Goal: Task Accomplishment & Management: Use online tool/utility

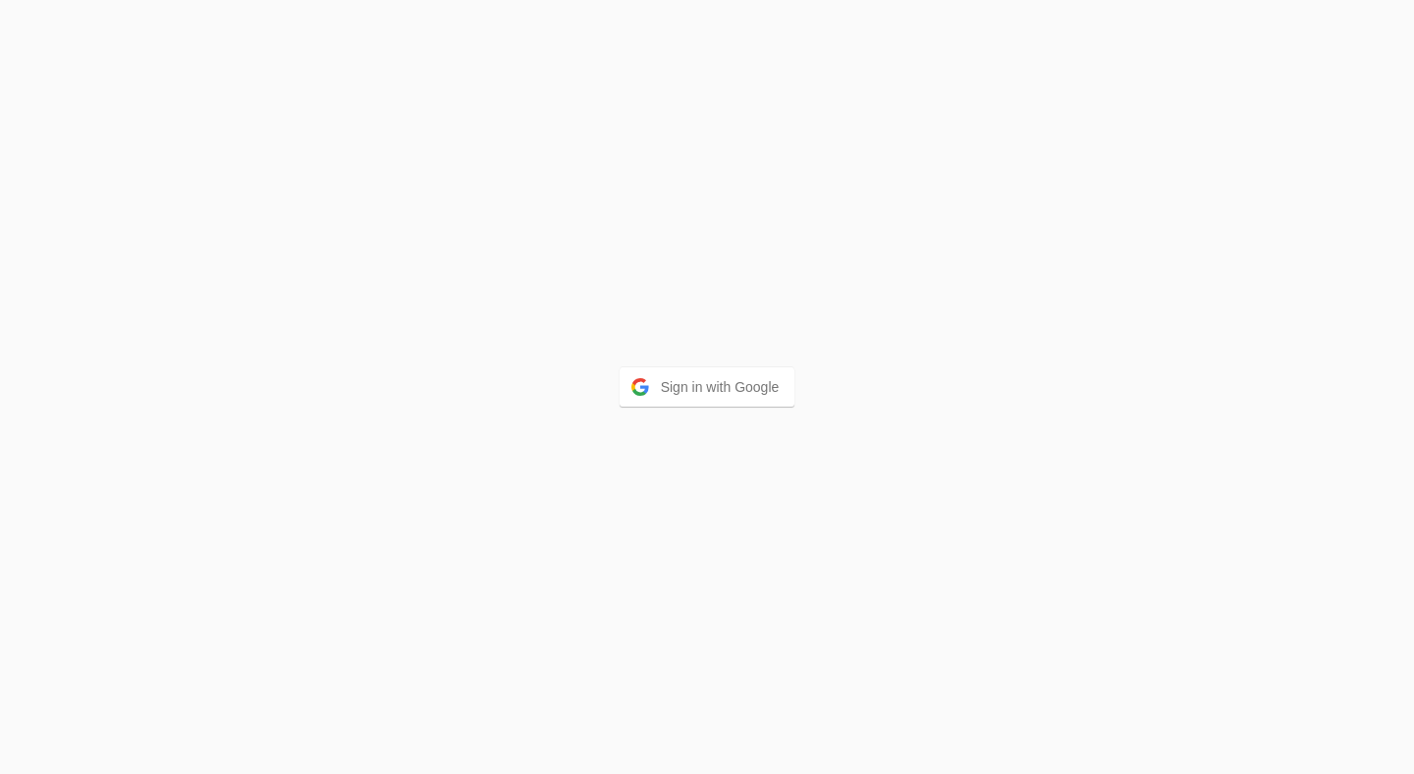
click at [712, 410] on div "Sign in with Google" at bounding box center [707, 387] width 1414 height 774
click at [715, 401] on button "Sign in with Google" at bounding box center [707, 386] width 176 height 39
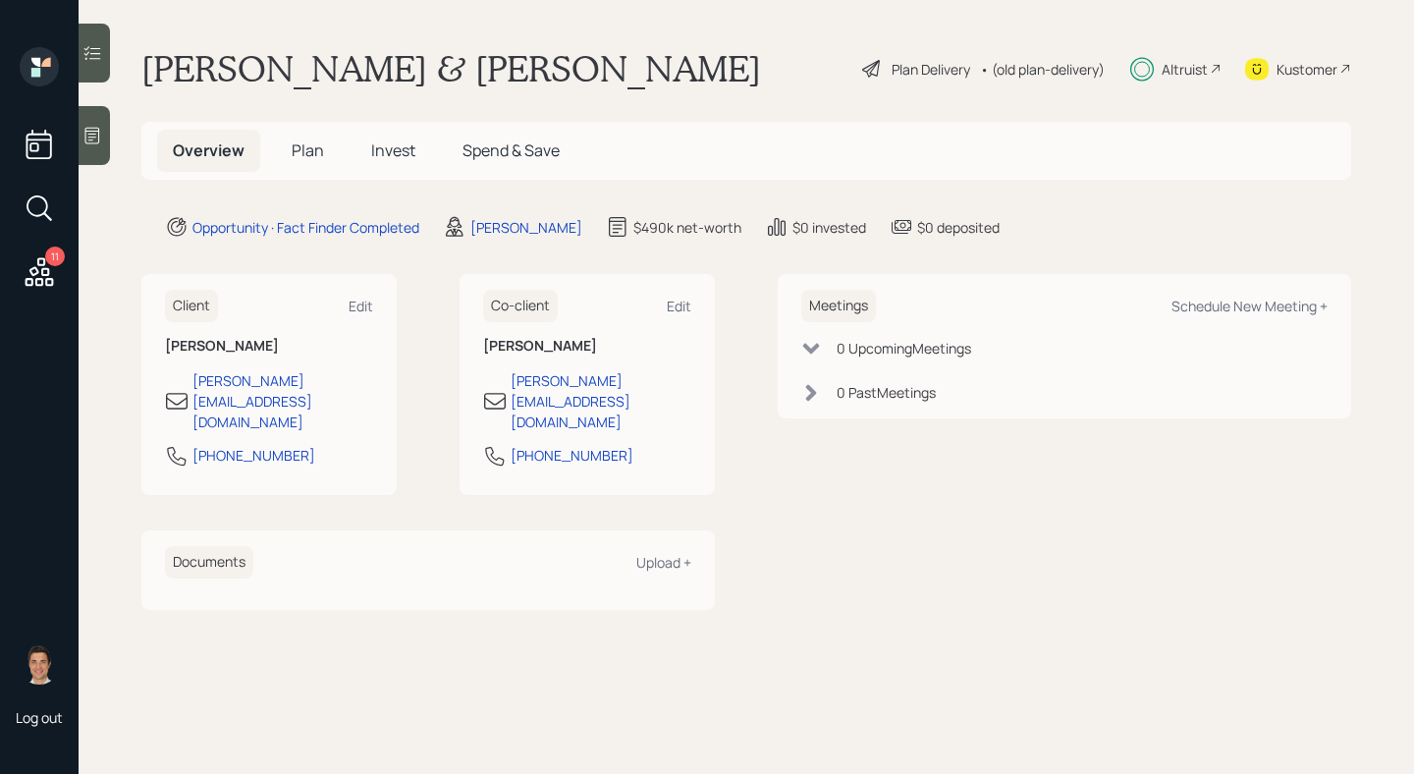
click at [933, 73] on div "Plan Delivery" at bounding box center [930, 69] width 79 height 21
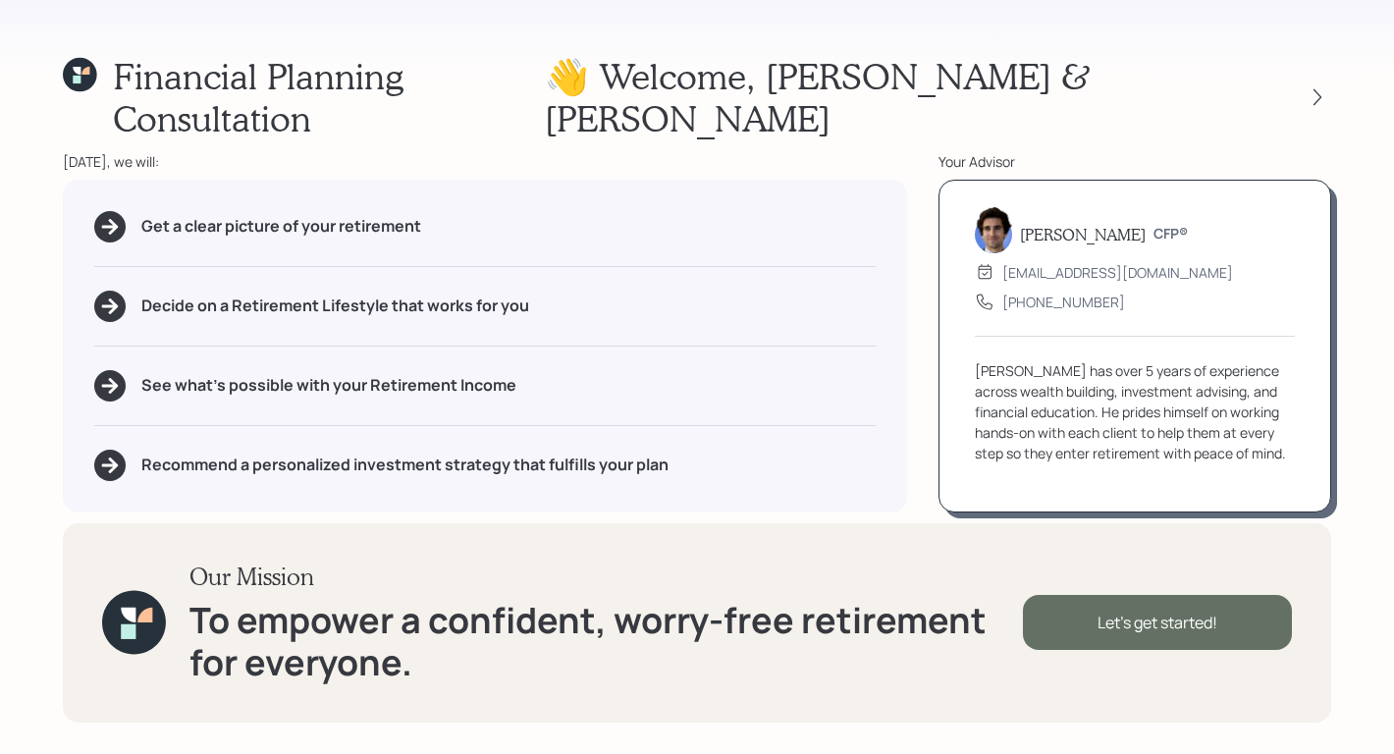
click at [1073, 621] on div "Let's get started!" at bounding box center [1157, 622] width 269 height 55
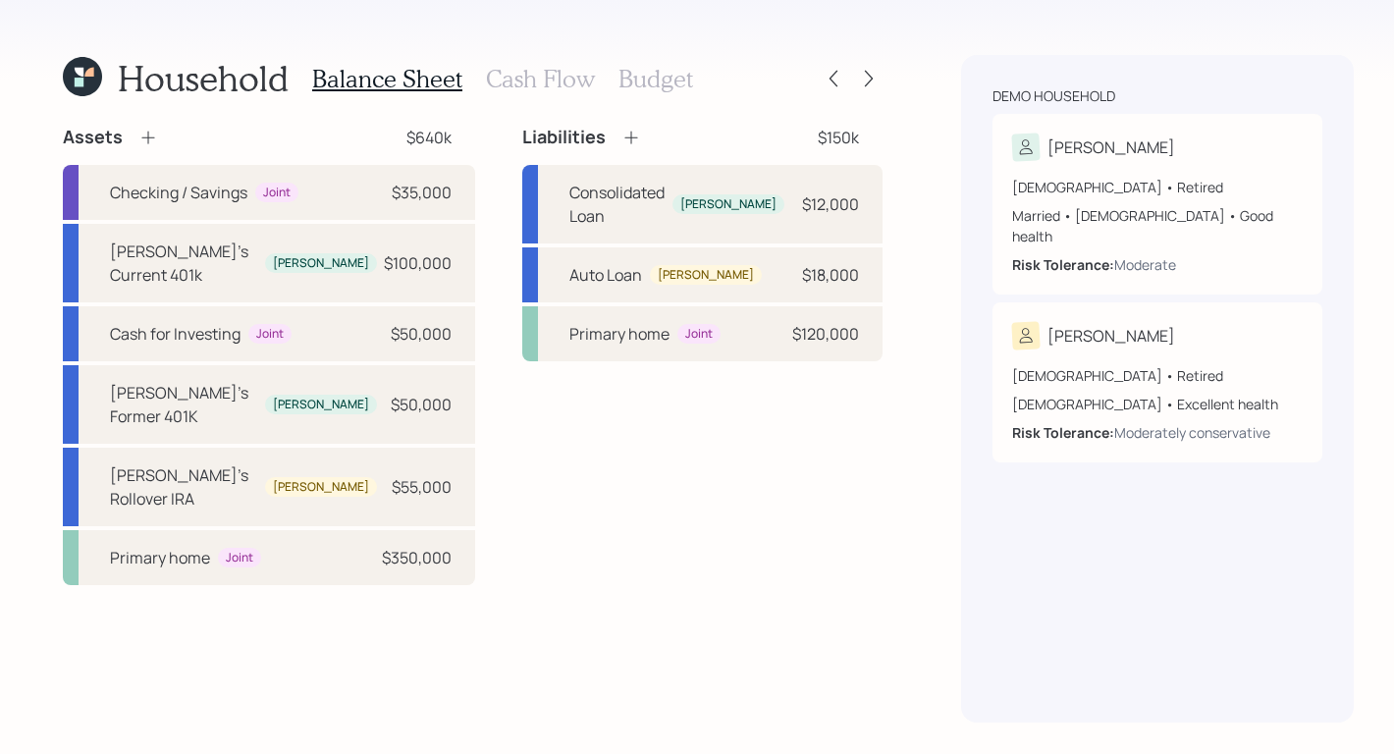
click at [546, 66] on h3 "Cash Flow" at bounding box center [540, 79] width 109 height 28
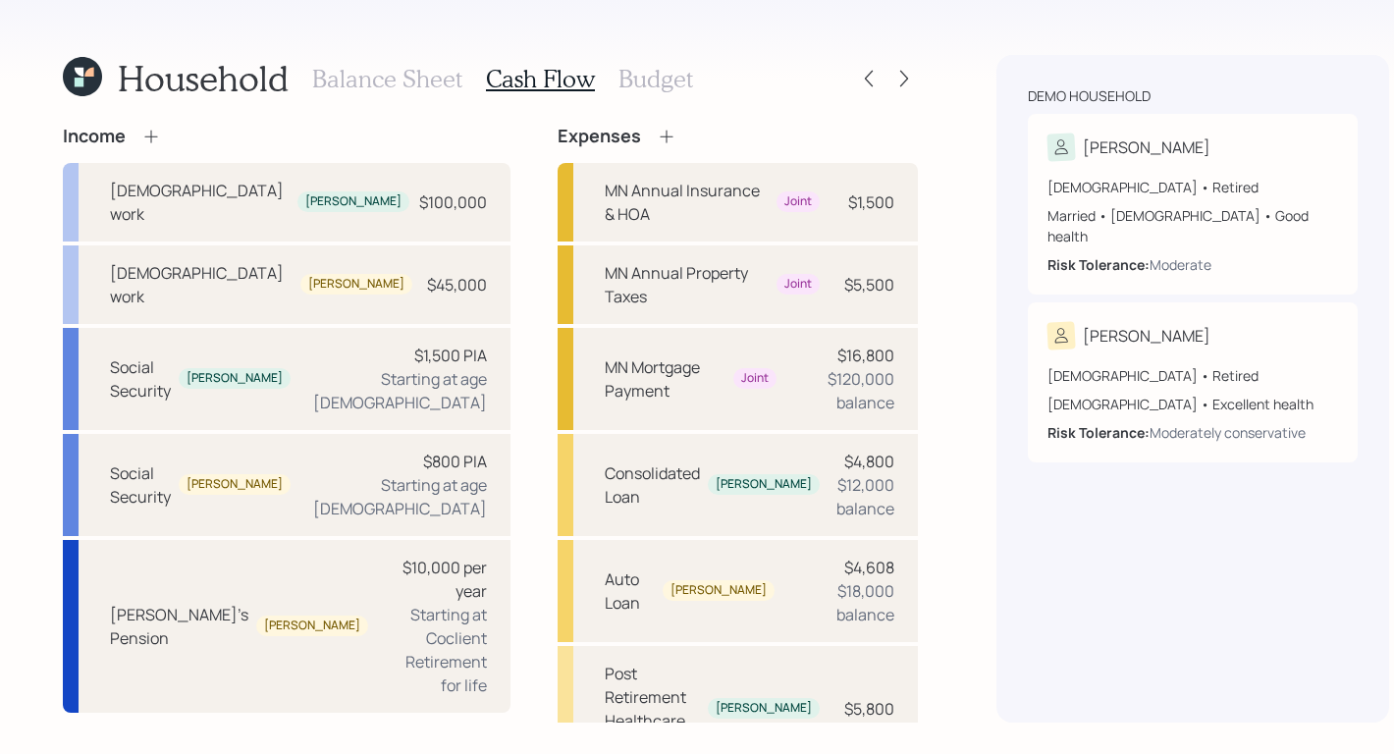
click at [648, 75] on h3 "Budget" at bounding box center [655, 79] width 75 height 28
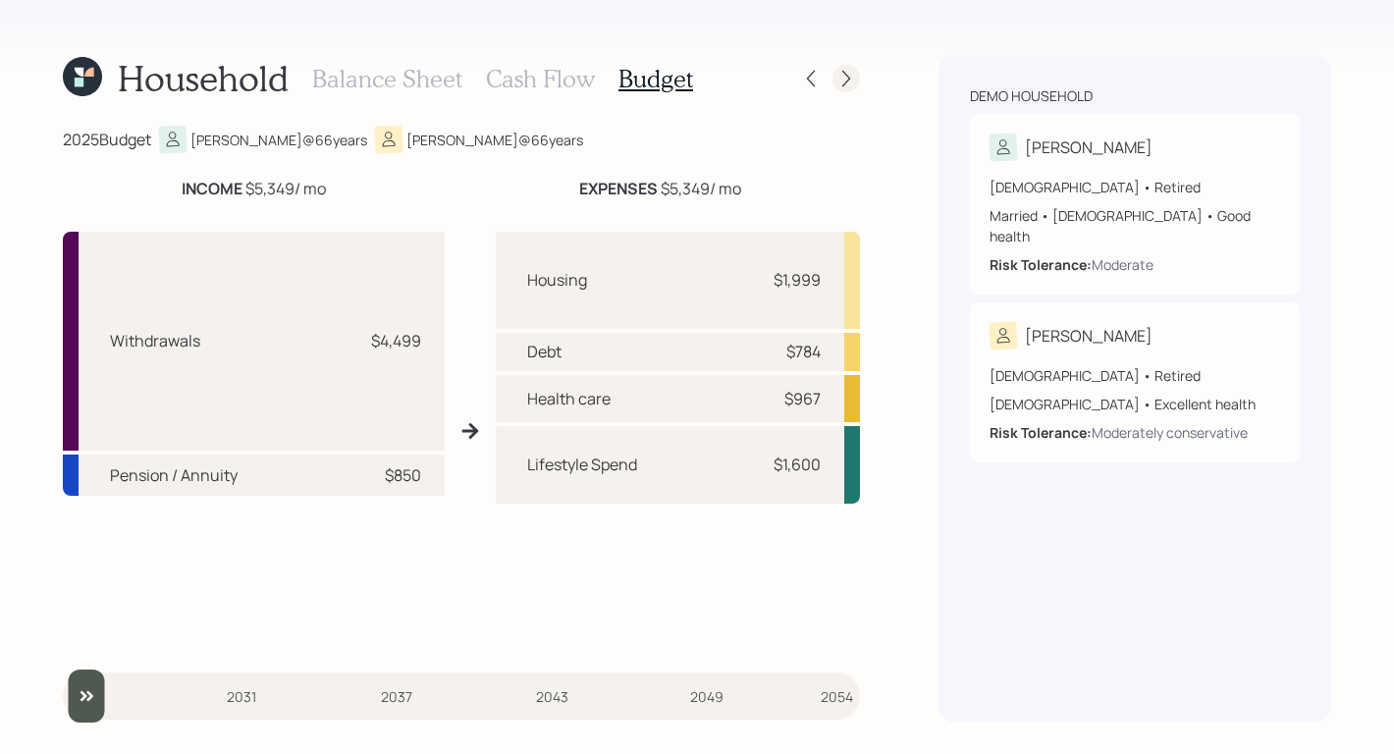
click at [843, 80] on icon at bounding box center [846, 79] width 20 height 20
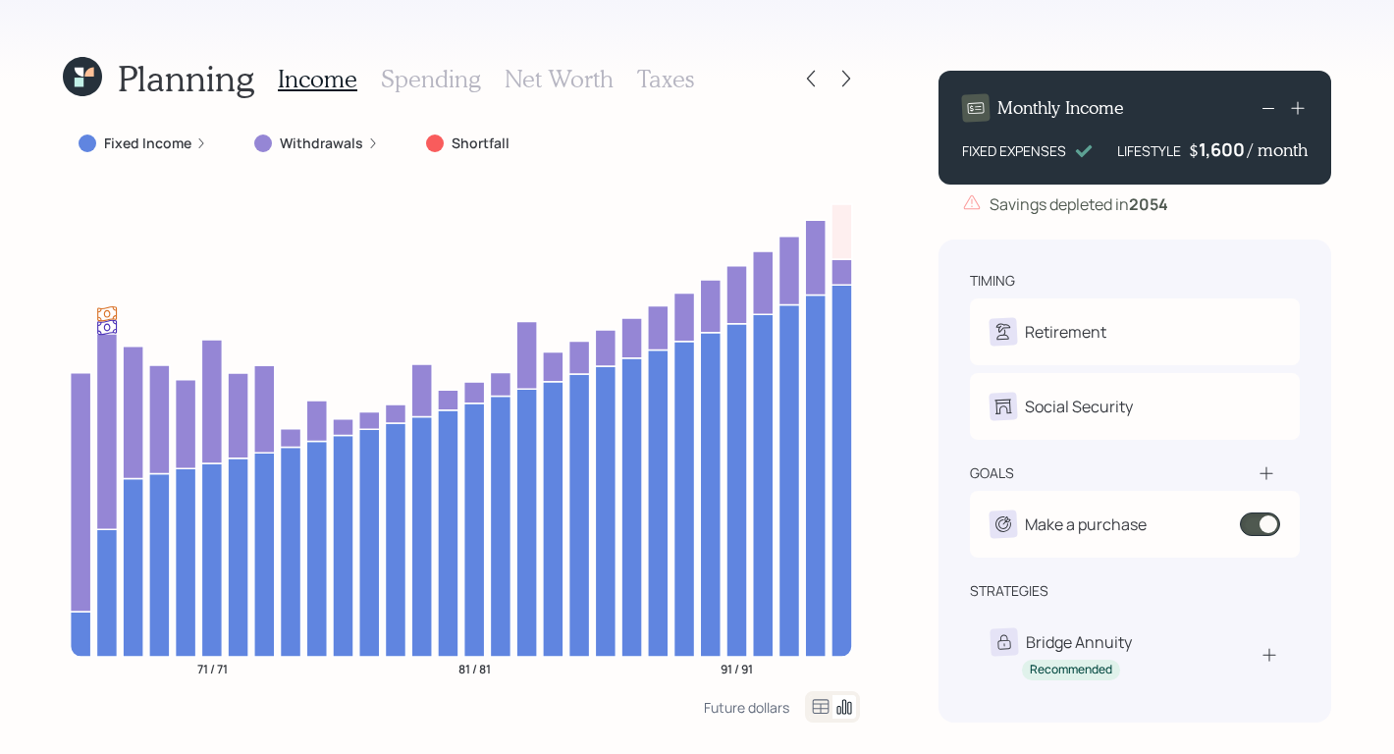
click at [172, 142] on label "Fixed Income" at bounding box center [147, 144] width 87 height 20
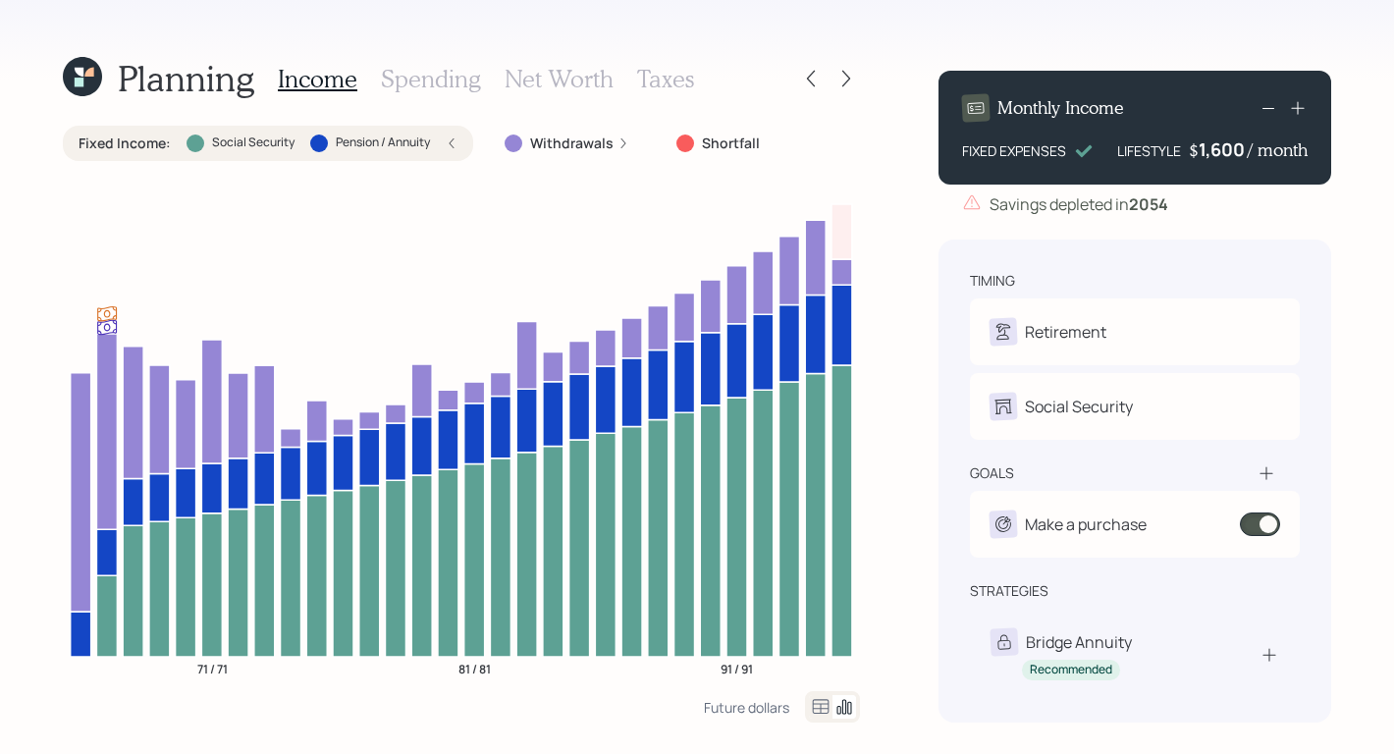
click at [447, 89] on h3 "Spending" at bounding box center [431, 79] width 100 height 28
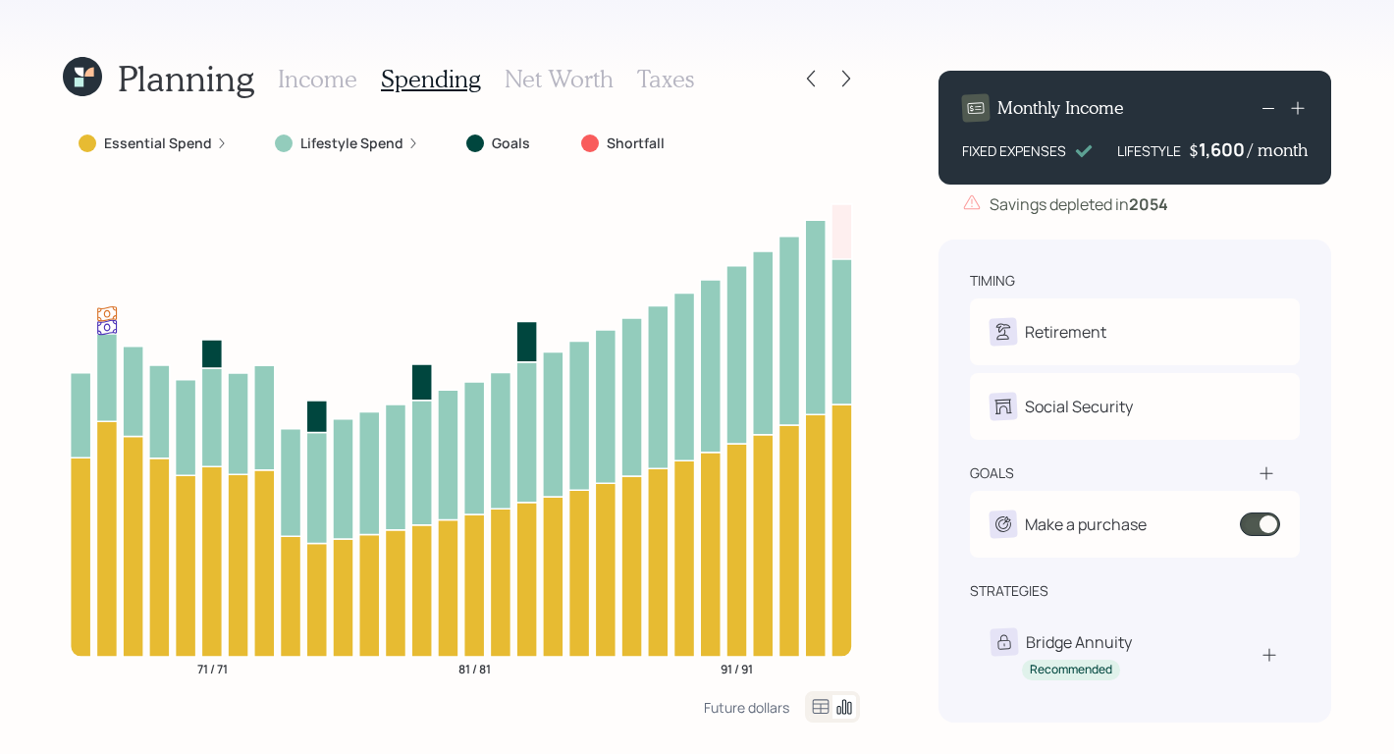
click at [579, 85] on h3 "Net Worth" at bounding box center [559, 79] width 109 height 28
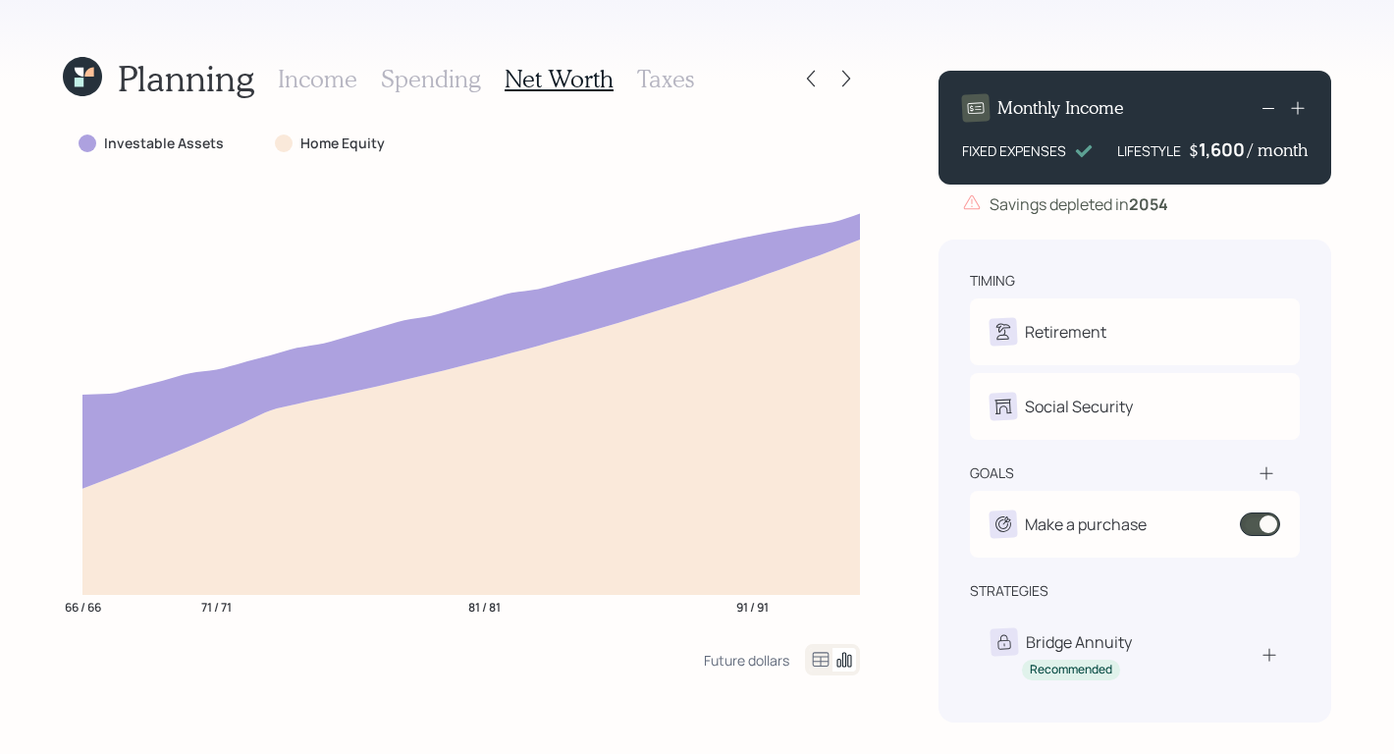
click at [665, 86] on h3 "Taxes" at bounding box center [665, 79] width 57 height 28
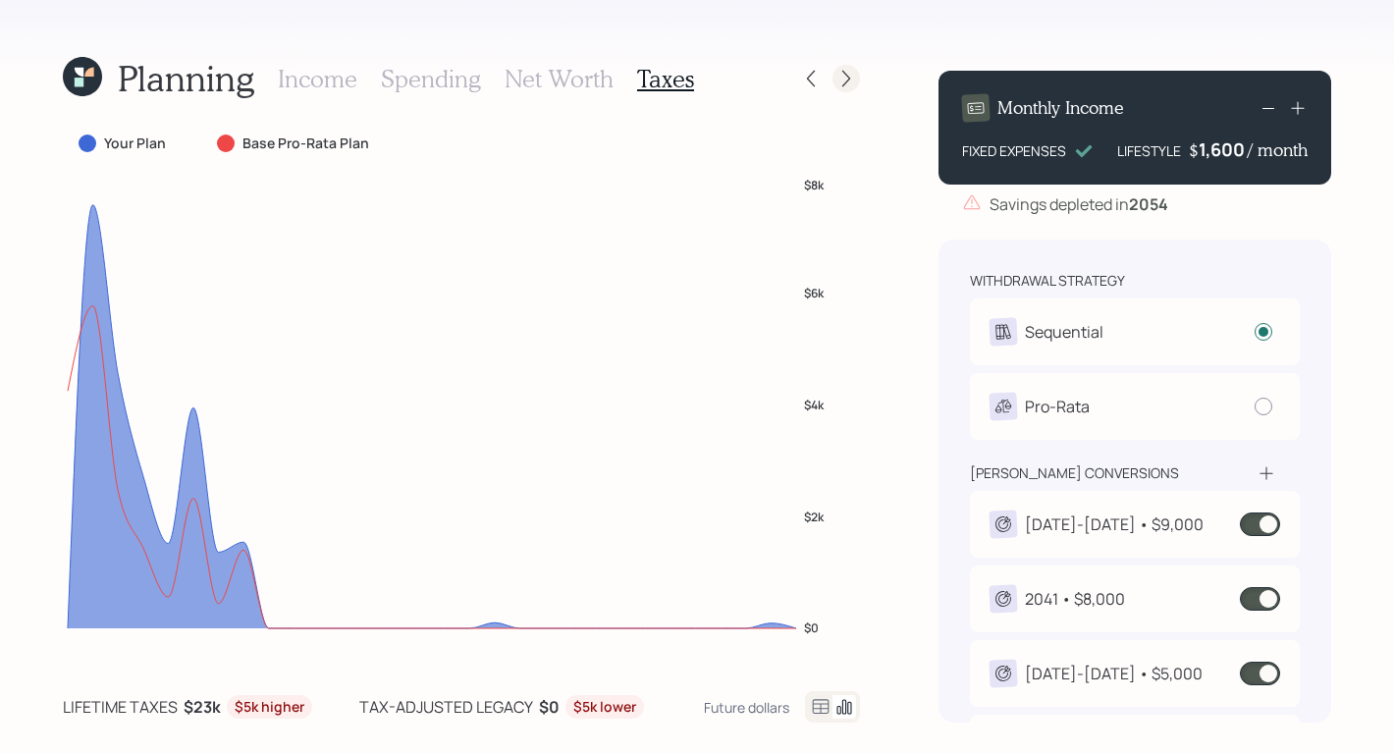
click at [855, 90] on div at bounding box center [828, 78] width 63 height 27
click at [854, 80] on icon at bounding box center [846, 79] width 20 height 20
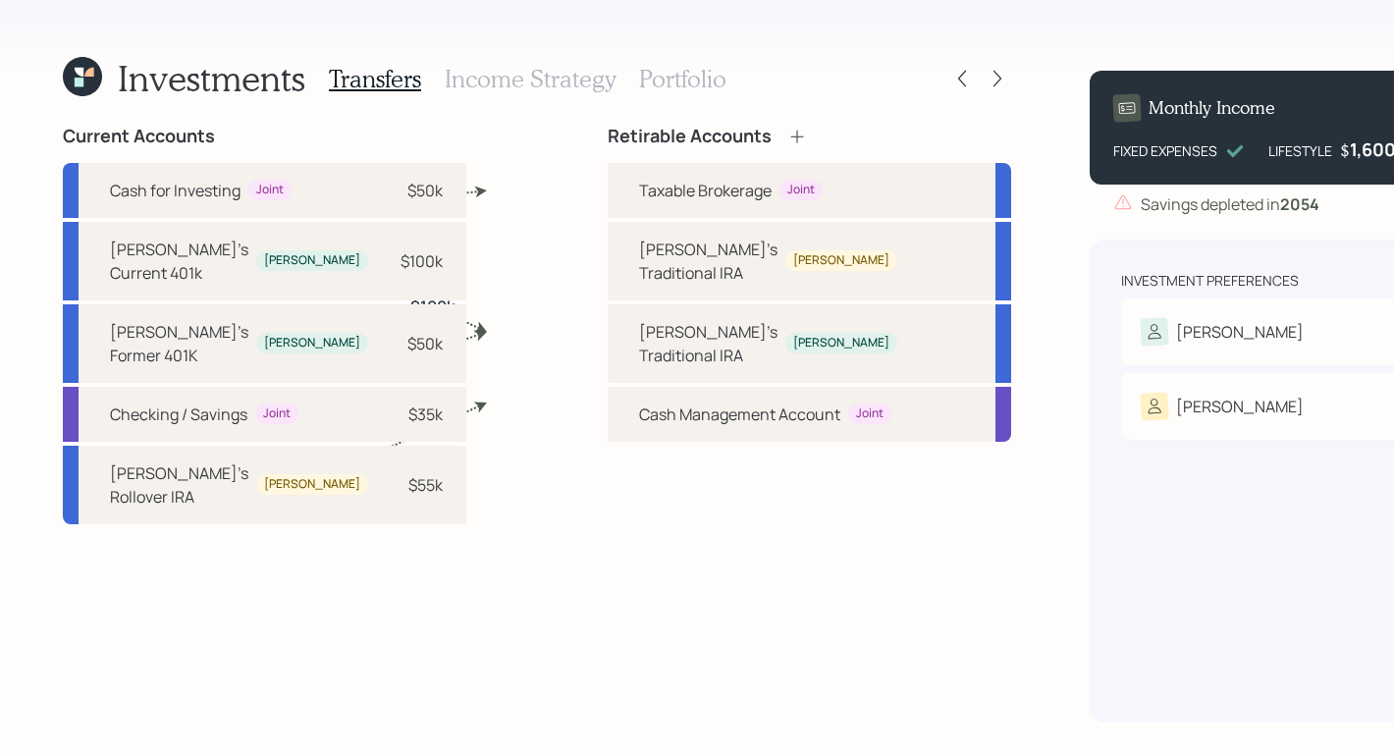
click at [531, 69] on h3 "Income Strategy" at bounding box center [530, 79] width 171 height 28
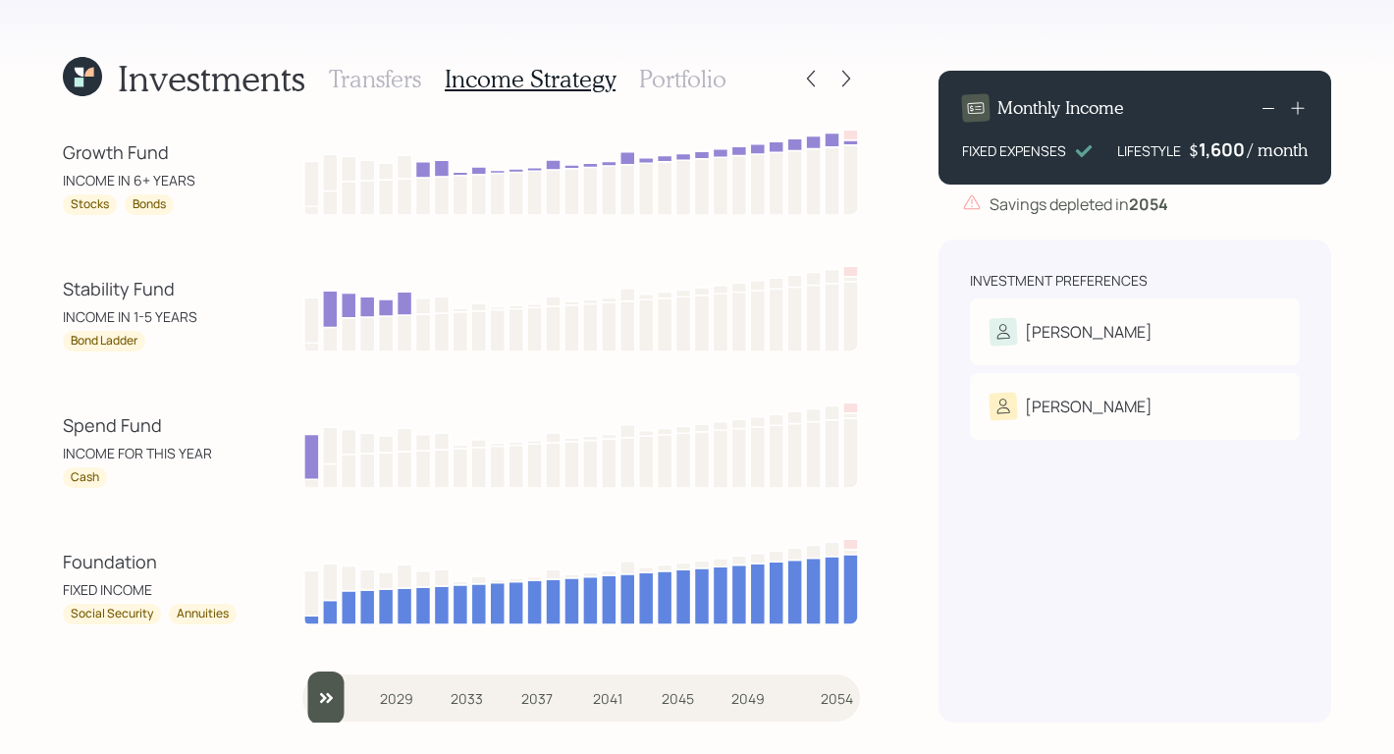
click at [716, 74] on h3 "Portfolio" at bounding box center [682, 79] width 87 height 28
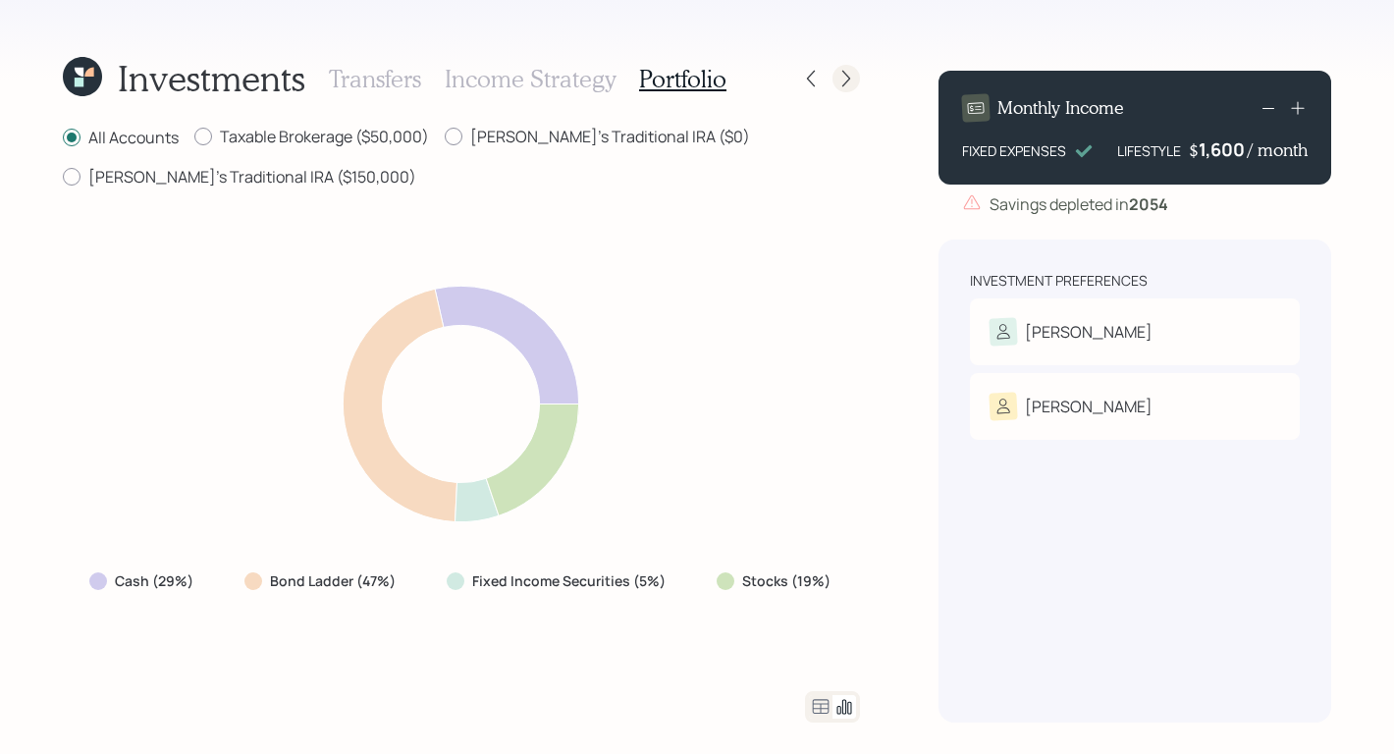
click at [843, 84] on icon at bounding box center [846, 79] width 8 height 17
